Goal: Navigation & Orientation: Find specific page/section

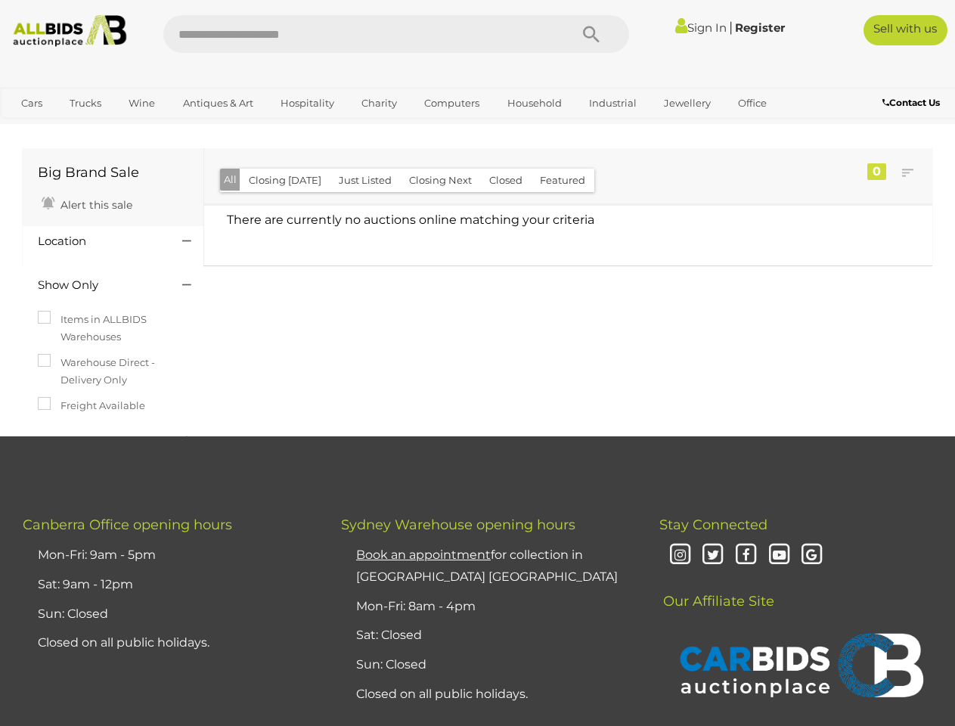
click at [477, 363] on div "Big Brand Sale Alert this sale Location" at bounding box center [477, 291] width 932 height 290
click at [591, 34] on icon "Search" at bounding box center [591, 34] width 17 height 23
click at [32, 103] on link "Cars" at bounding box center [31, 103] width 41 height 25
click at [85, 103] on link "Trucks" at bounding box center [85, 103] width 51 height 25
click at [141, 103] on link "Wine" at bounding box center [142, 103] width 46 height 25
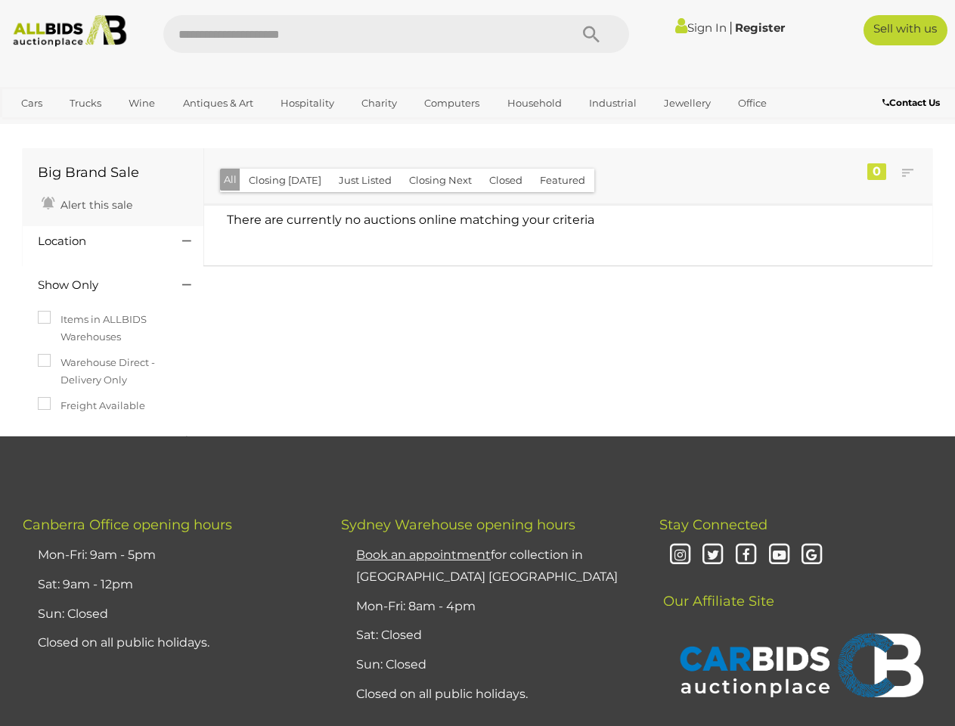
click at [217, 103] on link "Antiques & Art" at bounding box center [218, 103] width 90 height 25
click at [306, 103] on link "Hospitality" at bounding box center [307, 103] width 73 height 25
click at [378, 103] on link "Charity" at bounding box center [379, 103] width 55 height 25
click at [450, 103] on link "Computers" at bounding box center [451, 103] width 75 height 25
click at [532, 103] on link "Household" at bounding box center [535, 103] width 74 height 25
